Goal: Information Seeking & Learning: Learn about a topic

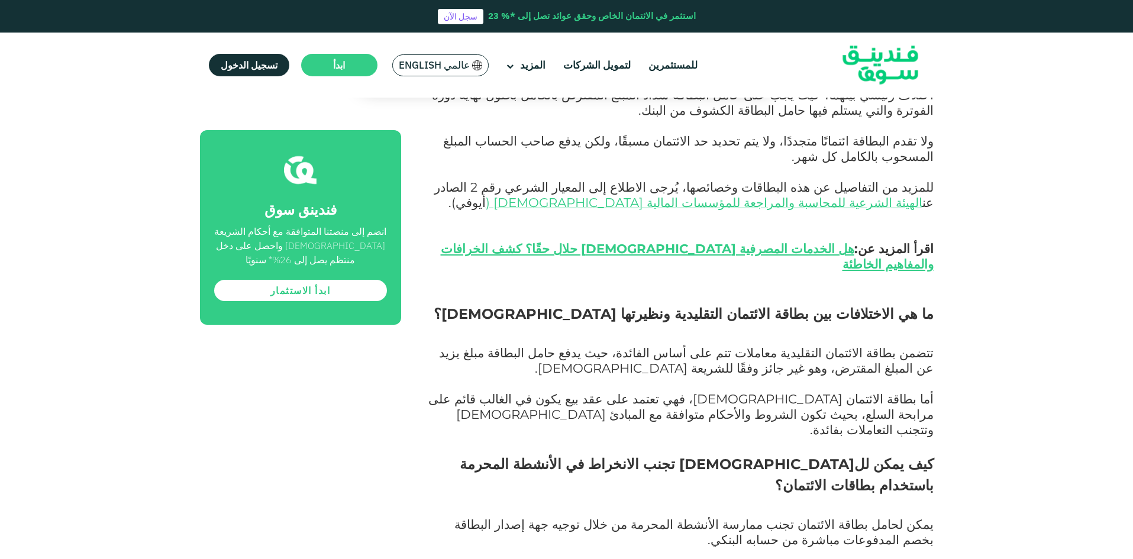
scroll to position [947, 0]
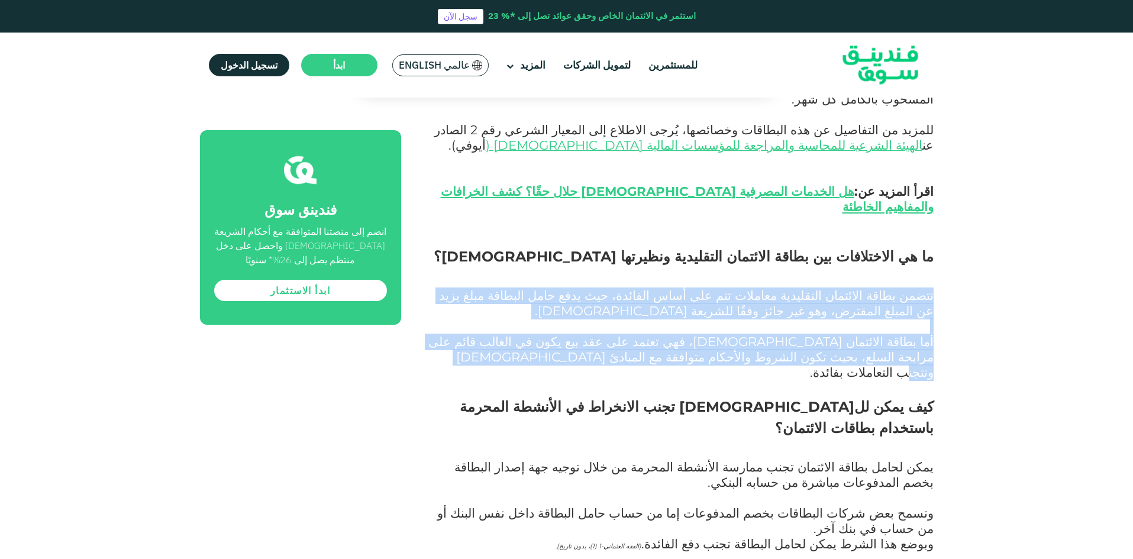
drag, startPoint x: 931, startPoint y: 232, endPoint x: 723, endPoint y: 299, distance: 219.3
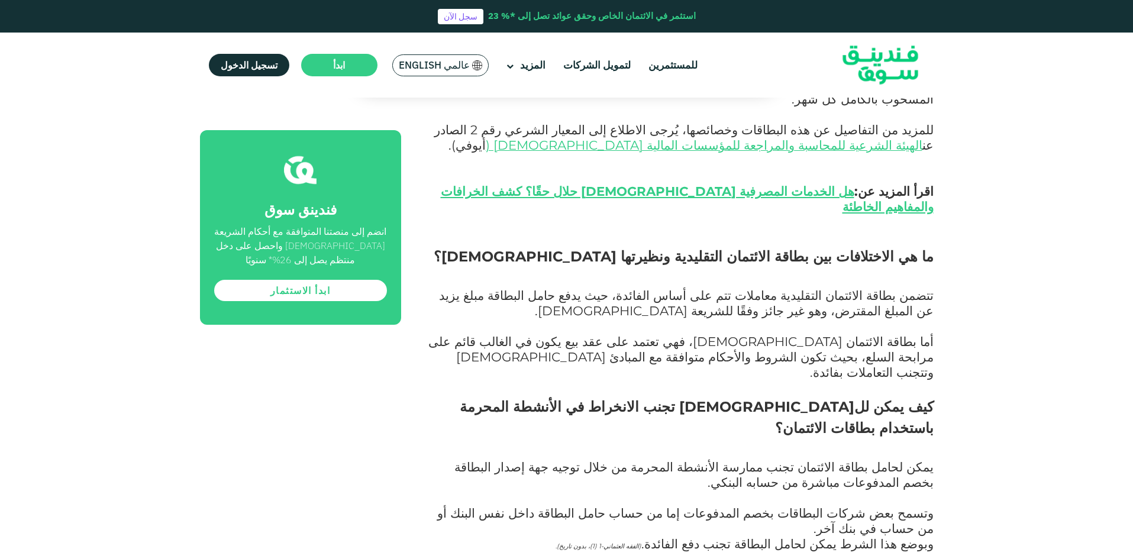
click at [697, 335] on p "أما بطاقة الائتمان [DEMOGRAPHIC_DATA]، فهي تعتمد على عقد بيع يكون في الغالب قائ…" at bounding box center [681, 358] width 506 height 46
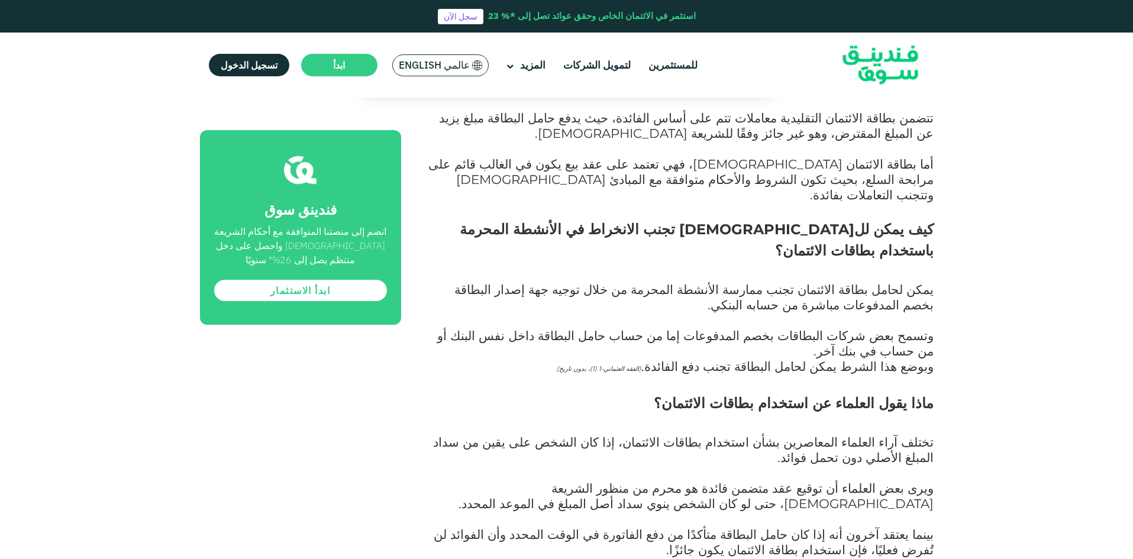
scroll to position [1184, 0]
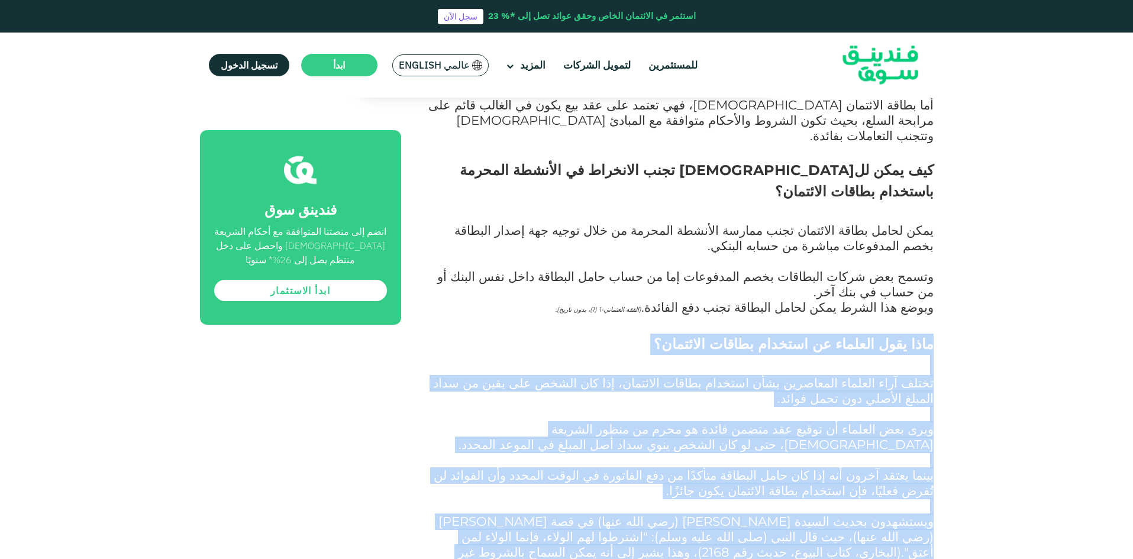
drag, startPoint x: 911, startPoint y: 235, endPoint x: 471, endPoint y: 468, distance: 498.2
copy div "lore ipsu dolorsi am consect adipis elitsedd؟ eiusm temp incidid utlaboree dolo…"
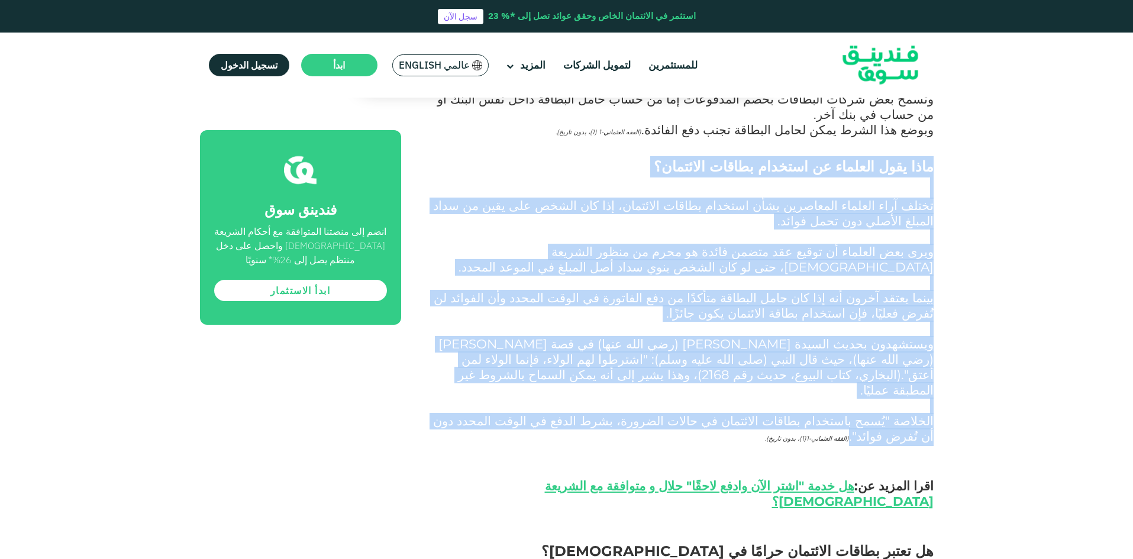
scroll to position [1420, 0]
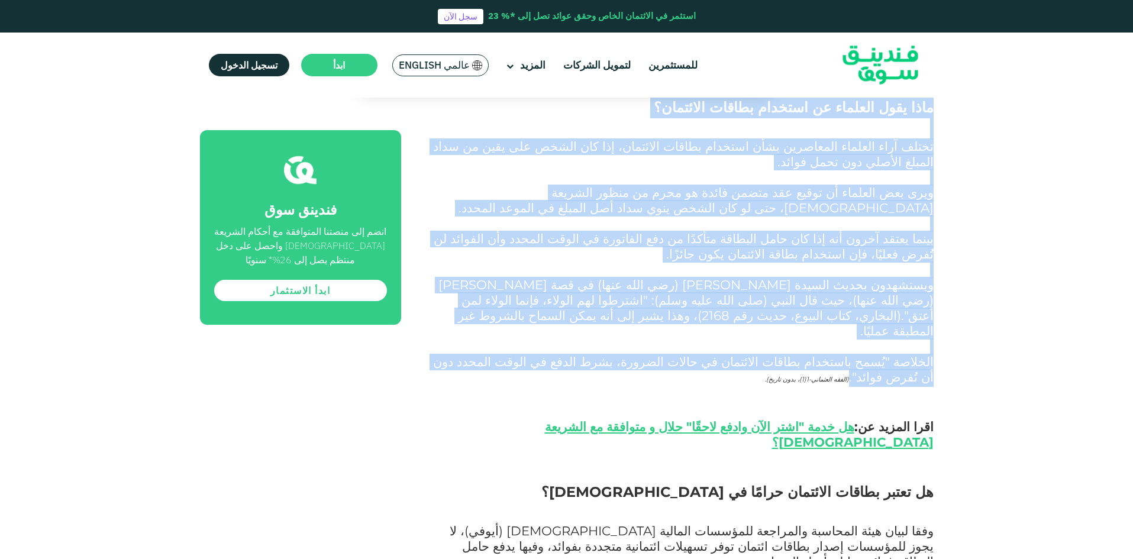
copy div "lore ipsu dolorsi am consect adipis elitsedd؟ eiusm temp incidid utlaboree dolo…"
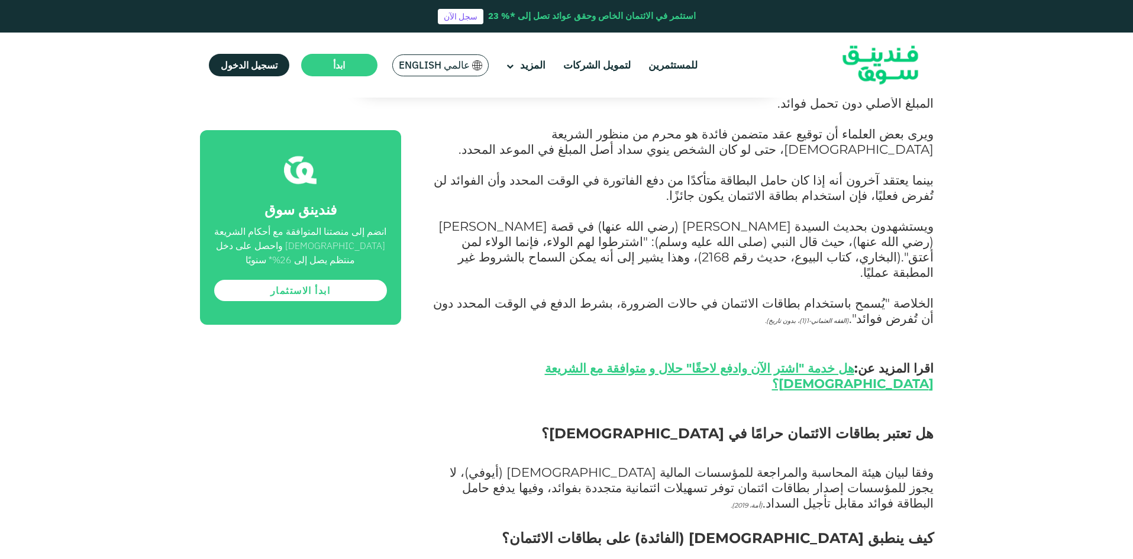
scroll to position [1479, 0]
